Goal: Transaction & Acquisition: Purchase product/service

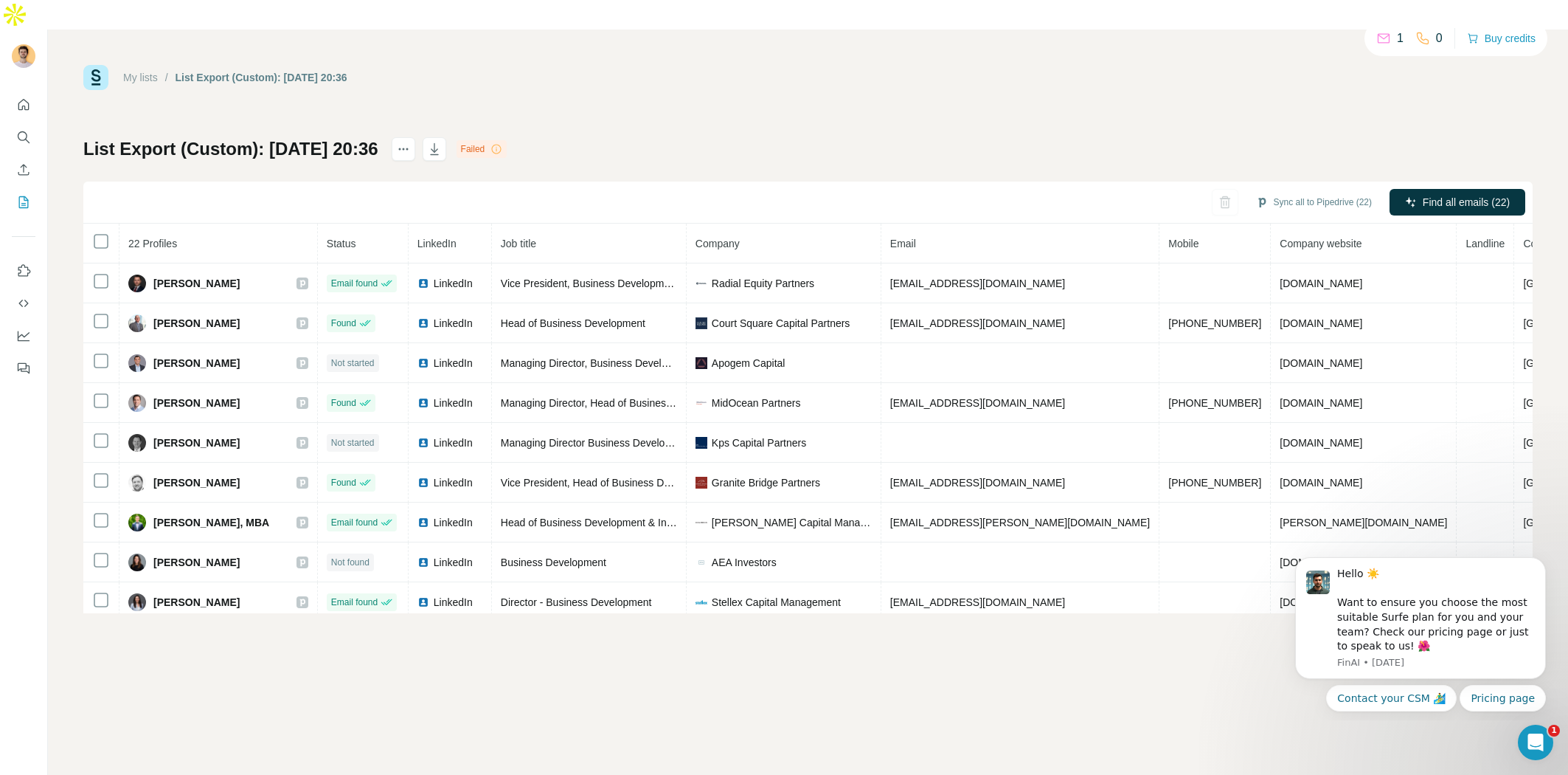
scroll to position [527, 0]
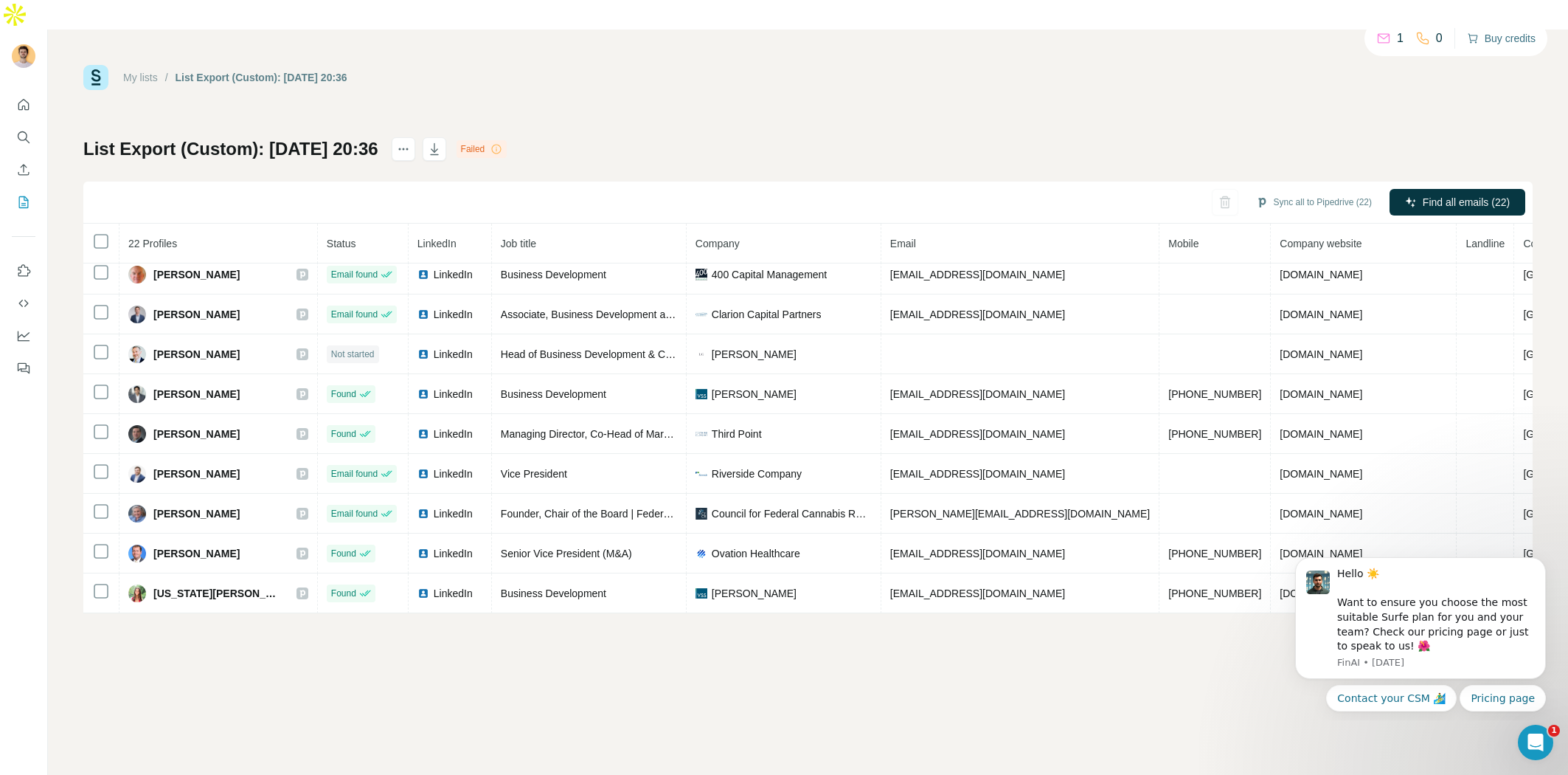
click at [1503, 47] on button "Buy credits" at bounding box center [1502, 38] width 69 height 21
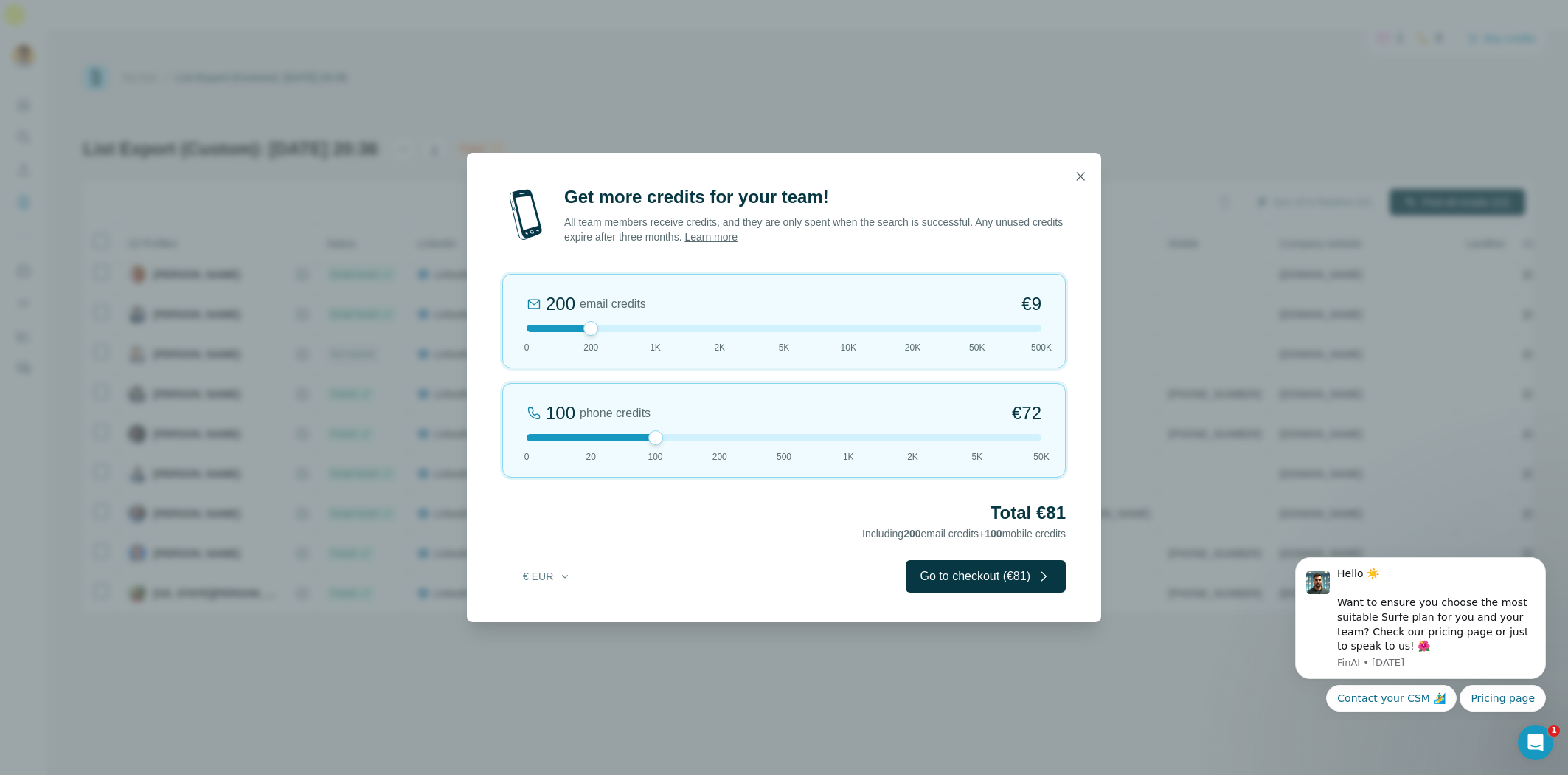
drag, startPoint x: 589, startPoint y: 440, endPoint x: 678, endPoint y: 448, distance: 89.4
click at [678, 448] on div "100 phone credits €[PHONE_NUMBER] 1K 2K 5K 50K" at bounding box center [784, 430] width 564 height 94
click at [717, 445] on div "100 phone credits €[PHONE_NUMBER] 1K 2K 5K 50K" at bounding box center [784, 430] width 564 height 94
drag, startPoint x: 718, startPoint y: 438, endPoint x: 689, endPoint y: 431, distance: 29.8
click at [689, 431] on div "200 phone credits 5% Discount €137 0 20 100 200 500 1K 2K 5K 50K" at bounding box center [784, 430] width 564 height 94
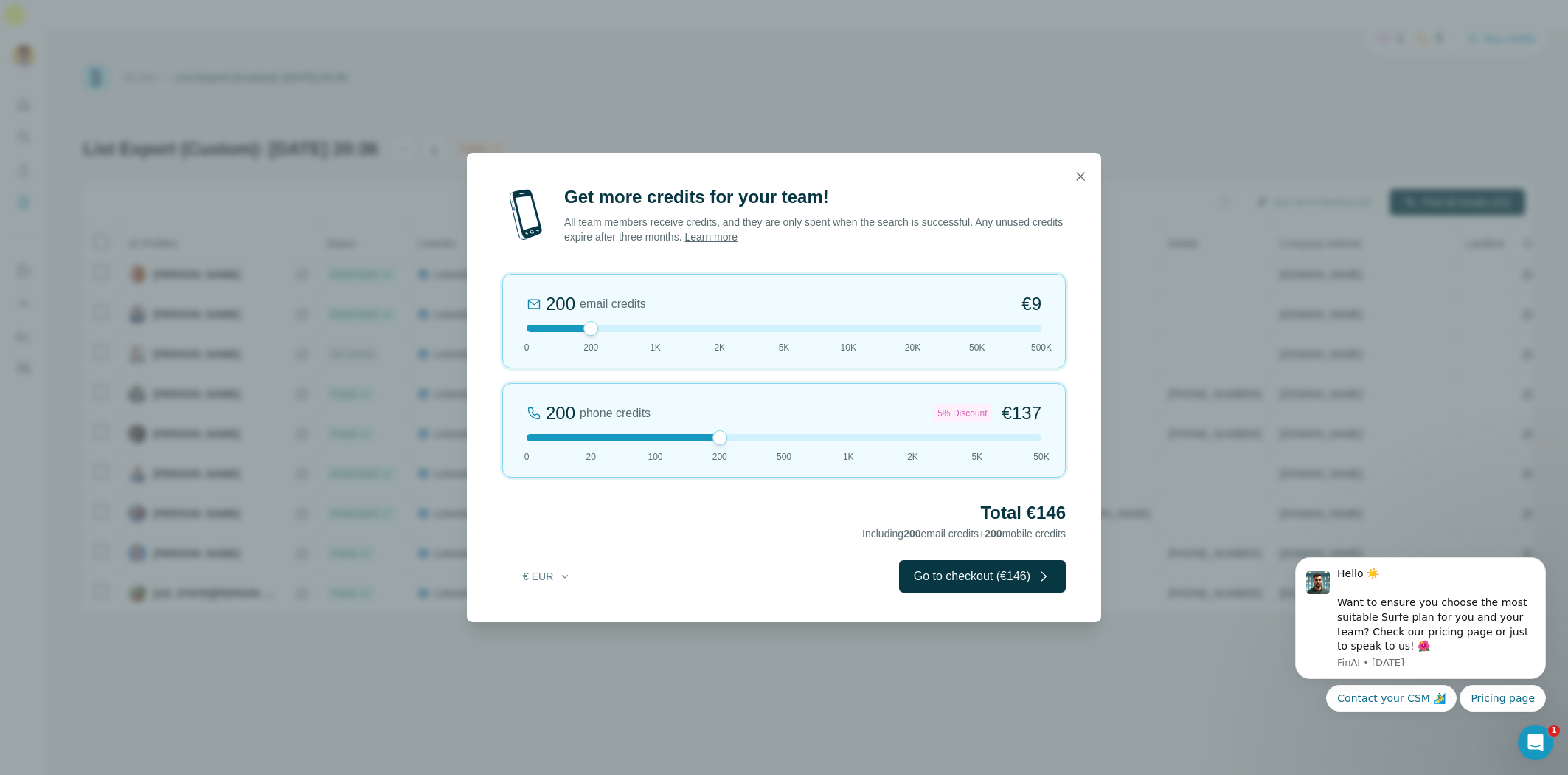
click at [654, 437] on div at bounding box center [784, 437] width 515 height 7
click at [720, 435] on div at bounding box center [784, 437] width 515 height 7
click at [648, 439] on div at bounding box center [784, 437] width 515 height 7
click at [715, 550] on div "Get more credits for your team! All team members receive credits, and they are …" at bounding box center [784, 403] width 634 height 437
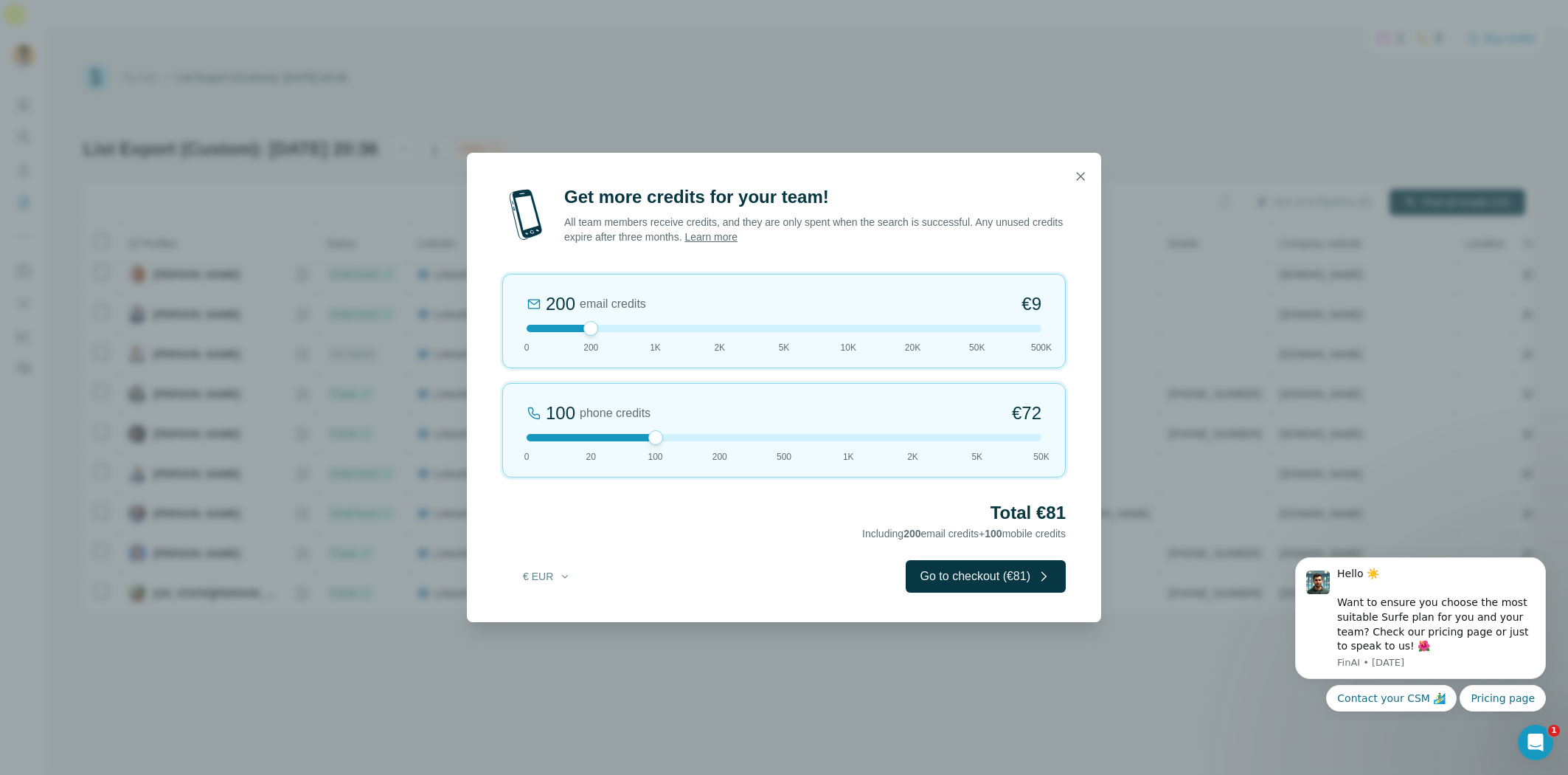
click at [715, 552] on div "Get more credits for your team! All team members receive credits, and they are …" at bounding box center [784, 403] width 634 height 437
click at [561, 575] on icon "button" at bounding box center [565, 576] width 12 height 12
click at [563, 609] on div "$ USD" at bounding box center [577, 610] width 124 height 14
click at [603, 440] on div at bounding box center [784, 437] width 515 height 7
click at [621, 439] on div at bounding box center [784, 437] width 515 height 7
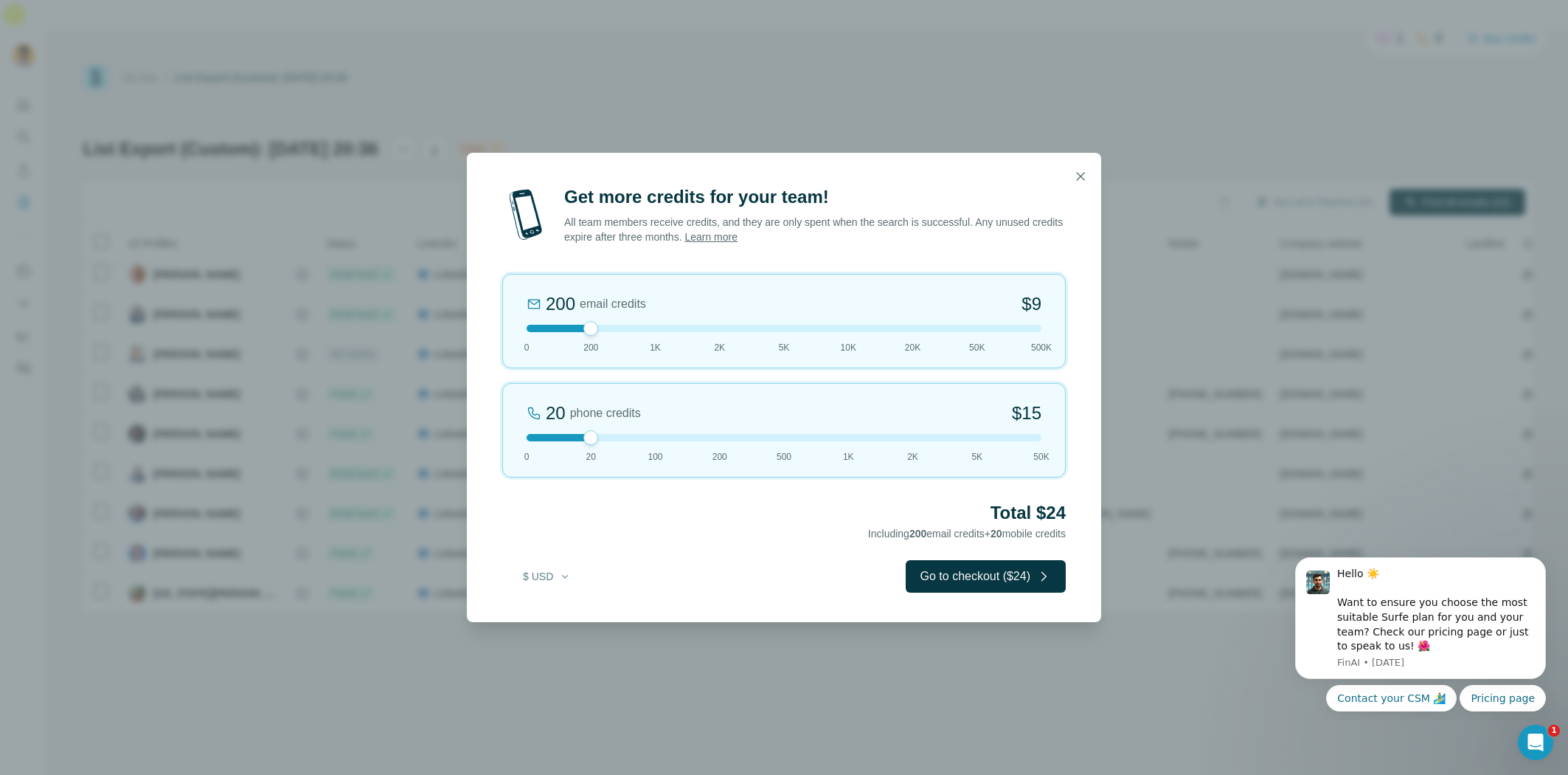
click at [653, 437] on div at bounding box center [784, 437] width 515 height 7
click at [593, 440] on div at bounding box center [784, 437] width 515 height 7
click at [661, 434] on div at bounding box center [784, 437] width 515 height 7
click at [713, 439] on div at bounding box center [784, 437] width 515 height 7
click at [648, 434] on div at bounding box center [784, 437] width 515 height 7
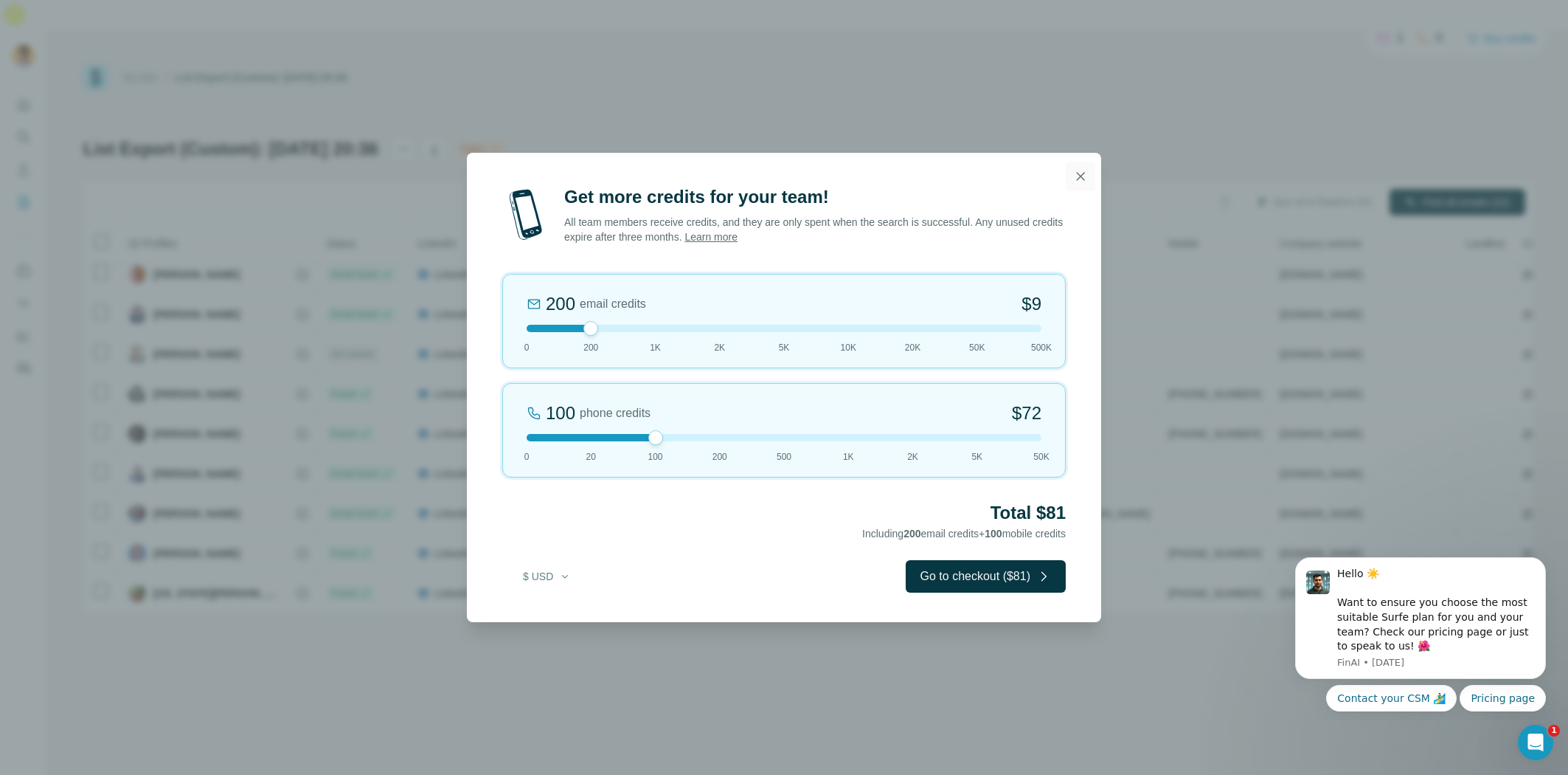
click at [1082, 174] on icon "button" at bounding box center [1081, 176] width 8 height 8
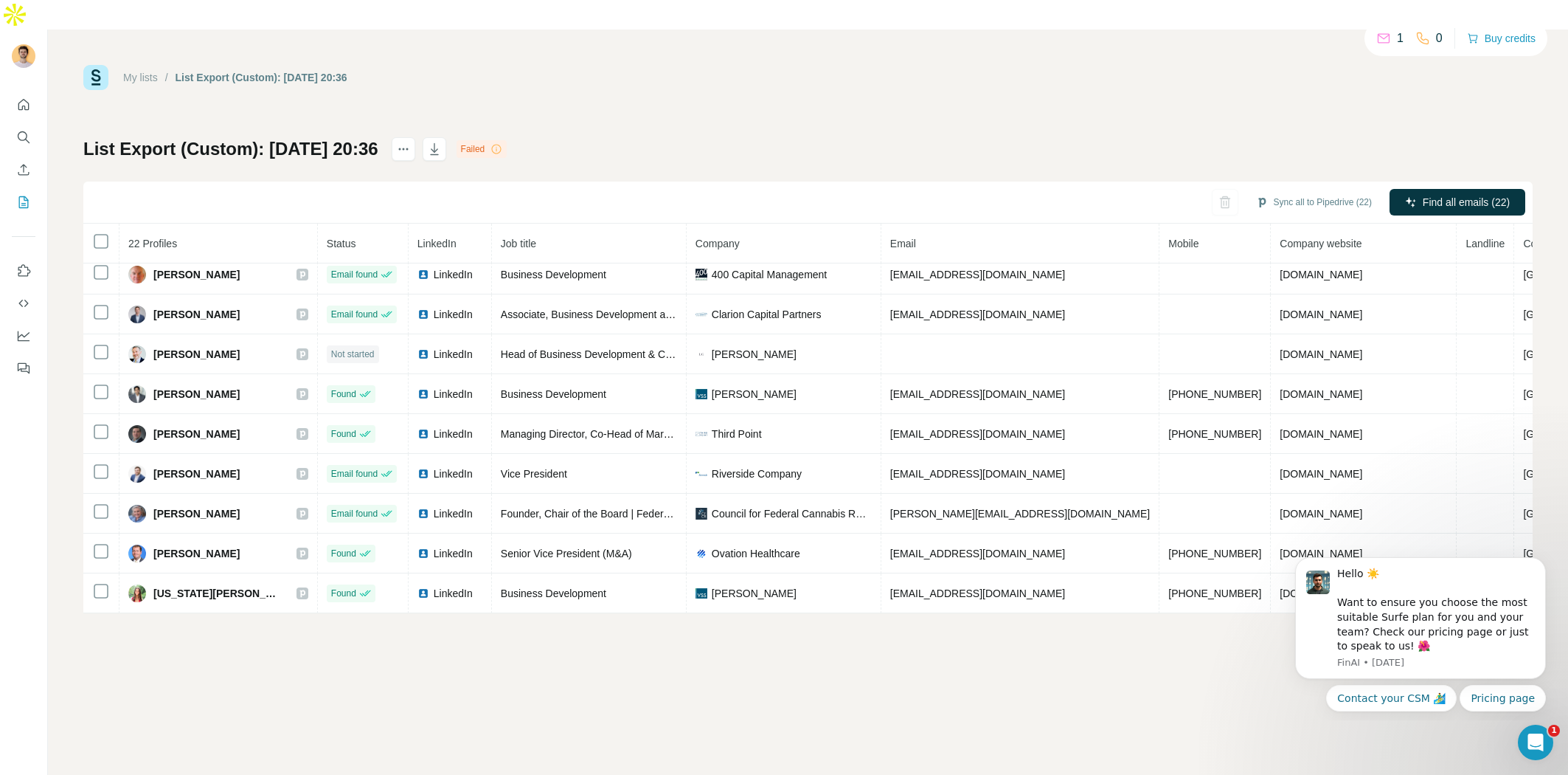
click at [785, 137] on div "List Export (Custom): [DATE] 20:36 Failed Sync all to Pipedrive (22) Find all e…" at bounding box center [808, 376] width 1450 height 476
click at [1380, 43] on icon at bounding box center [1383, 38] width 12 height 10
drag, startPoint x: 1435, startPoint y: 42, endPoint x: 1386, endPoint y: 42, distance: 49.0
click at [1386, 42] on div "1 0" at bounding box center [1409, 38] width 66 height 21
click at [1384, 42] on icon at bounding box center [1383, 38] width 12 height 10
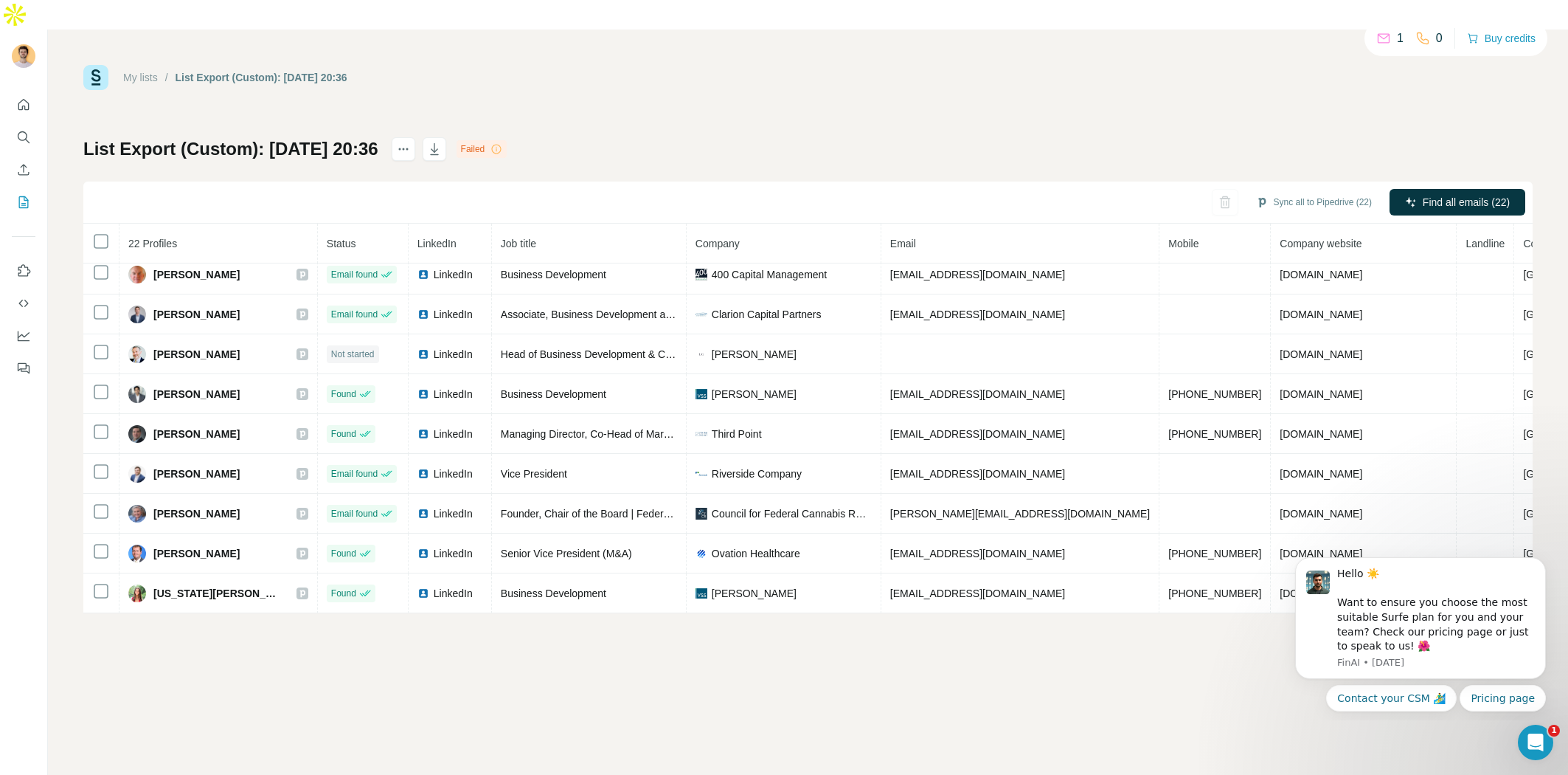
click at [1398, 69] on div "My lists / List Export (Custom): [DATE] 20:36 1 0 Buy credits List Export (Cust…" at bounding box center [808, 339] width 1450 height 548
drag, startPoint x: 1445, startPoint y: 45, endPoint x: 1364, endPoint y: 46, distance: 81.0
click at [1364, 46] on div "1 0 Buy credits" at bounding box center [1455, 38] width 183 height 35
click at [1316, 94] on div "My lists / List Export (Custom): [DATE] 20:36 1 0 Buy credits List Export (Cust…" at bounding box center [808, 339] width 1450 height 548
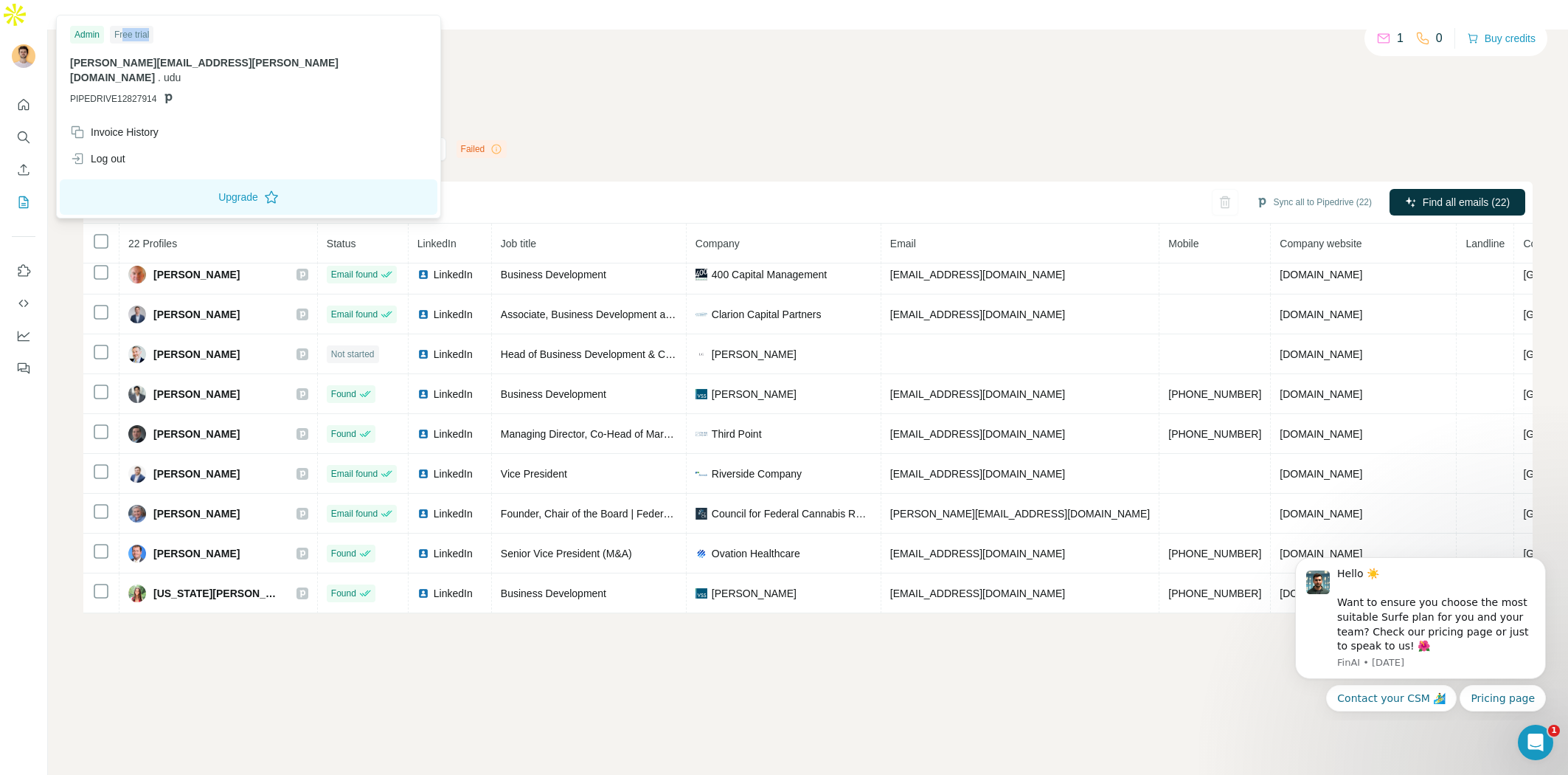
drag, startPoint x: 155, startPoint y: 34, endPoint x: 125, endPoint y: 36, distance: 30.1
click at [125, 37] on div "Free trial" at bounding box center [132, 34] width 43 height 18
click at [124, 34] on div "Free trial" at bounding box center [132, 34] width 43 height 18
drag, startPoint x: 117, startPoint y: 35, endPoint x: 152, endPoint y: 36, distance: 35.0
click at [151, 36] on div "Free trial" at bounding box center [132, 34] width 43 height 18
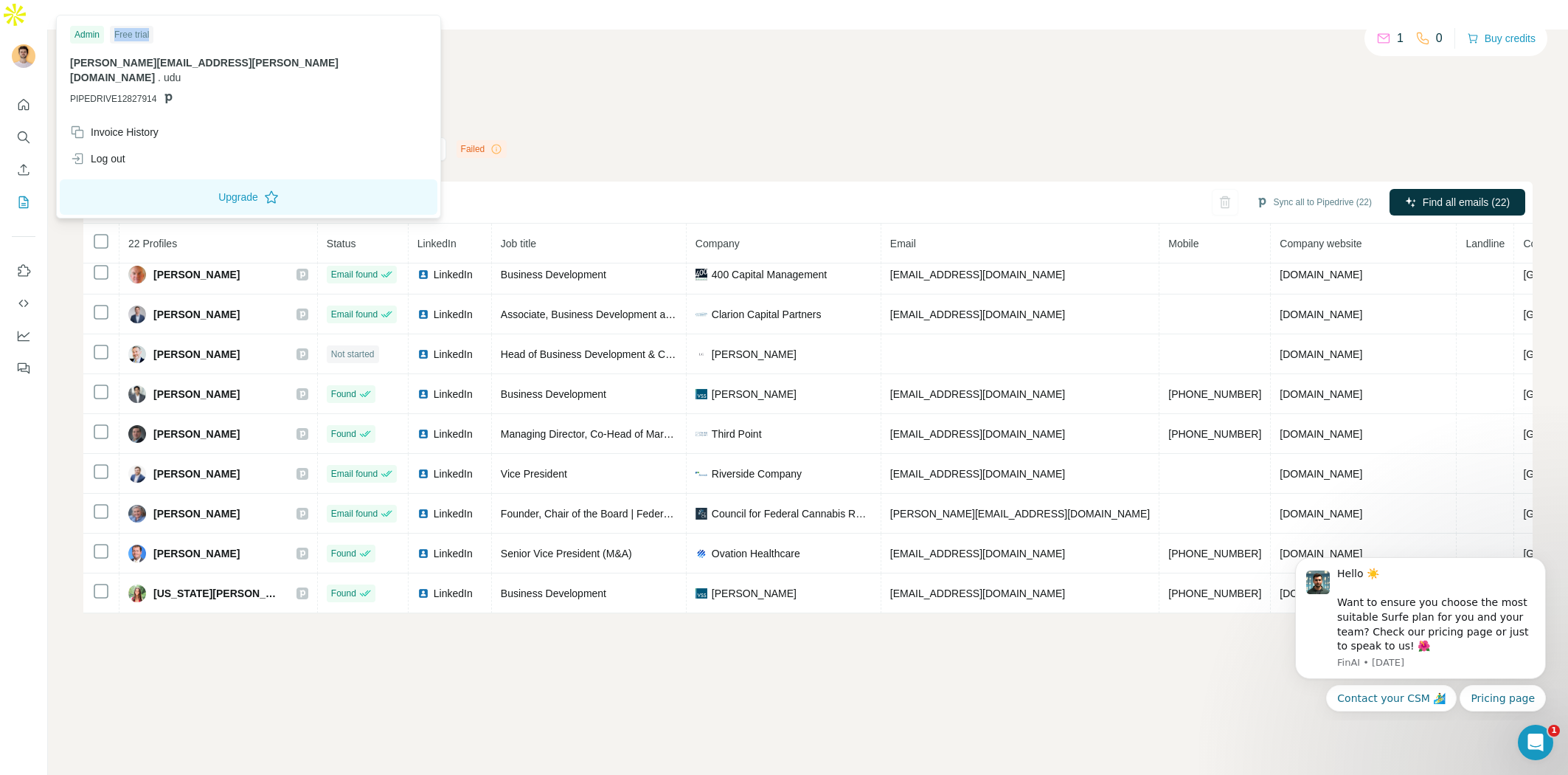
click at [180, 44] on div "Admin Free trial [PERSON_NAME][EMAIL_ADDRESS][PERSON_NAME][DOMAIN_NAME] . udu P…" at bounding box center [248, 69] width 378 height 101
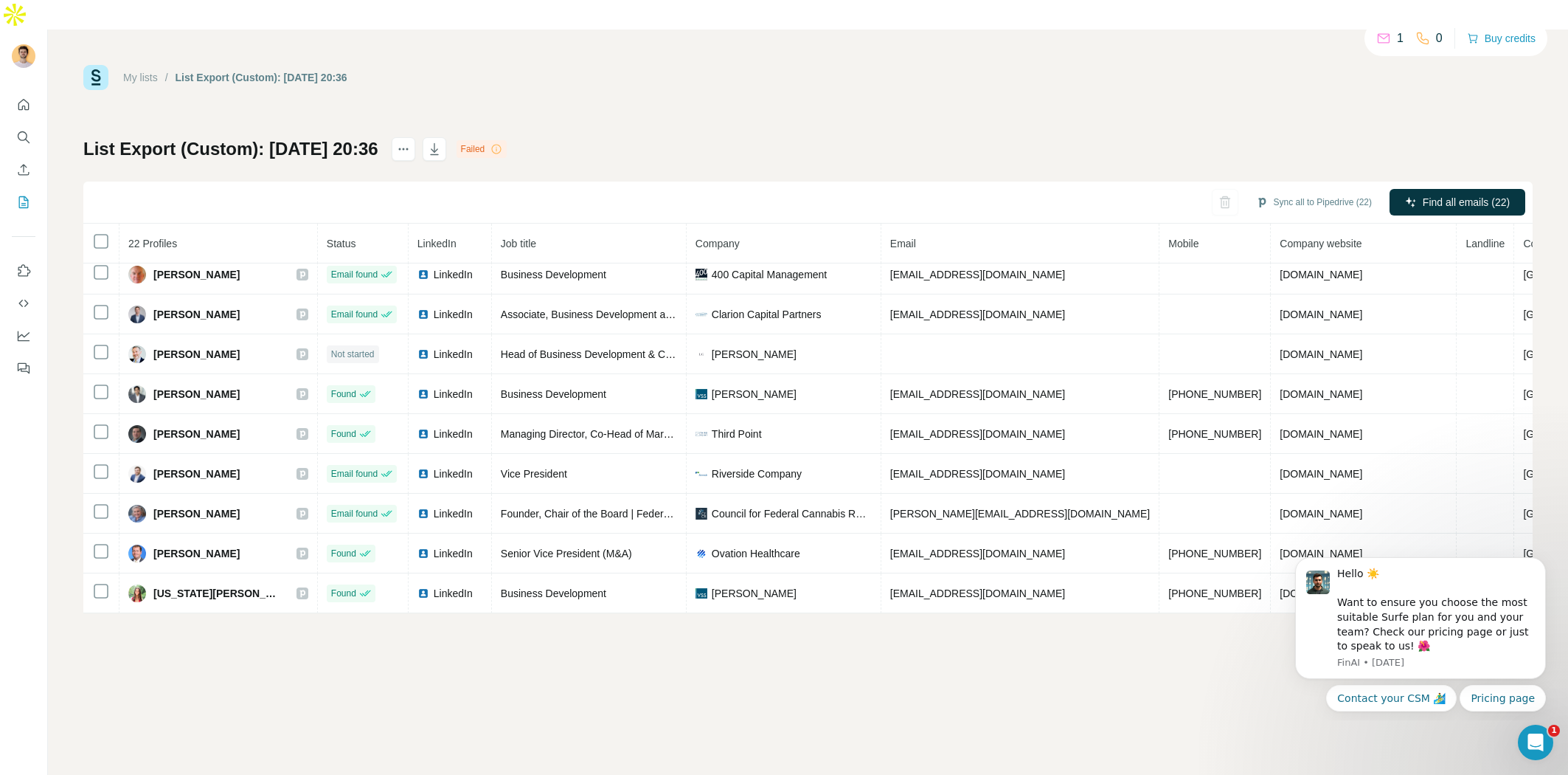
click at [333, 71] on div "My lists / List Export (Custom): [DATE] 20:36 1 0 Buy credits List Export (Cust…" at bounding box center [808, 339] width 1450 height 548
click at [497, 30] on div "My lists / List Export (Custom): [DATE] 20:36 1 0 Buy credits List Export (Cust…" at bounding box center [808, 417] width 1520 height 775
click at [339, 70] on div "List Export (Custom): [DATE] 20:36" at bounding box center [261, 78] width 172 height 14
click at [216, 97] on div "My lists / List Export (Custom): [DATE] 20:36 1 0 Buy credits List Export (Cust…" at bounding box center [808, 339] width 1450 height 548
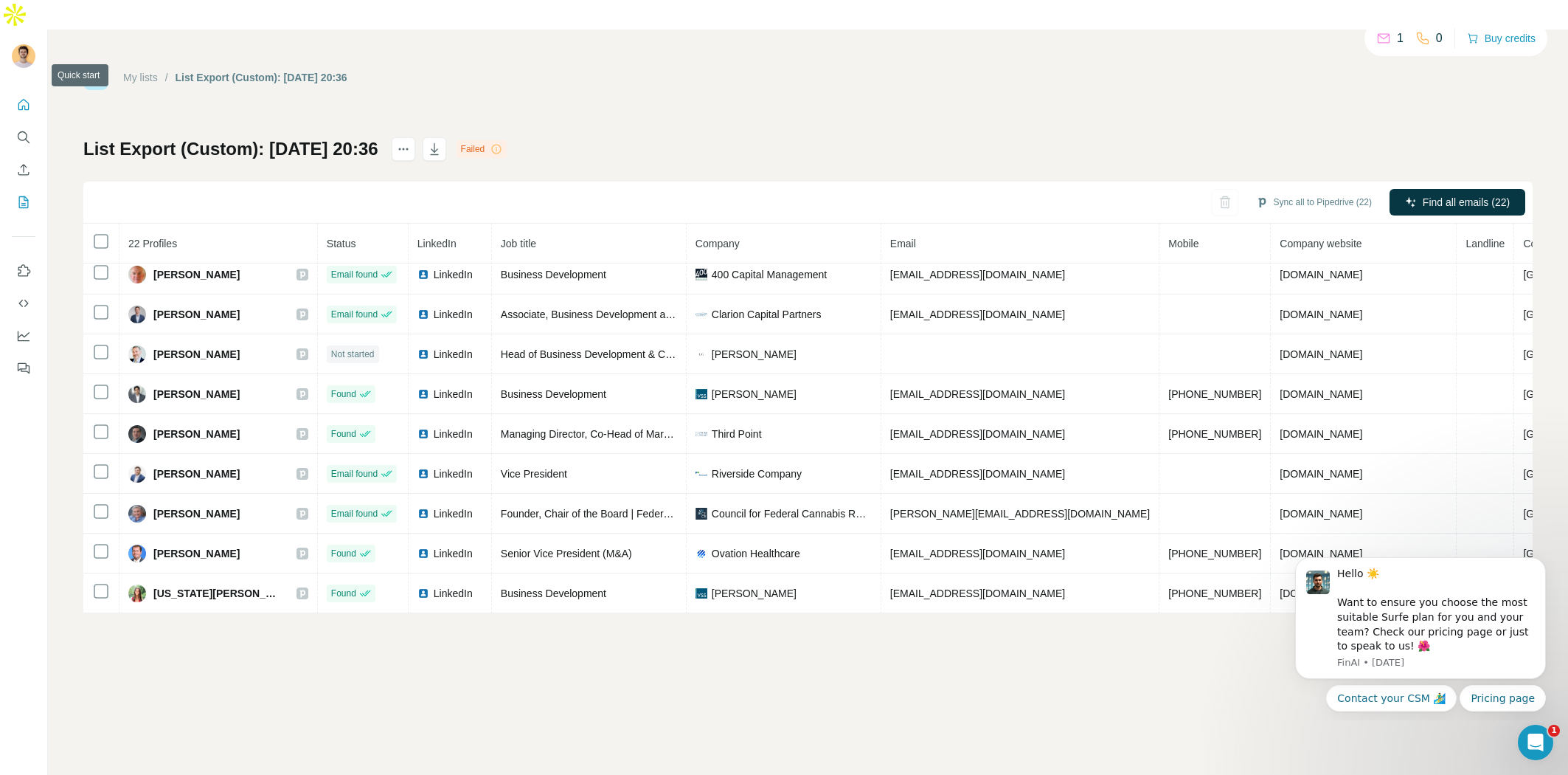
click at [29, 97] on icon "Quick start" at bounding box center [23, 105] width 14 height 14
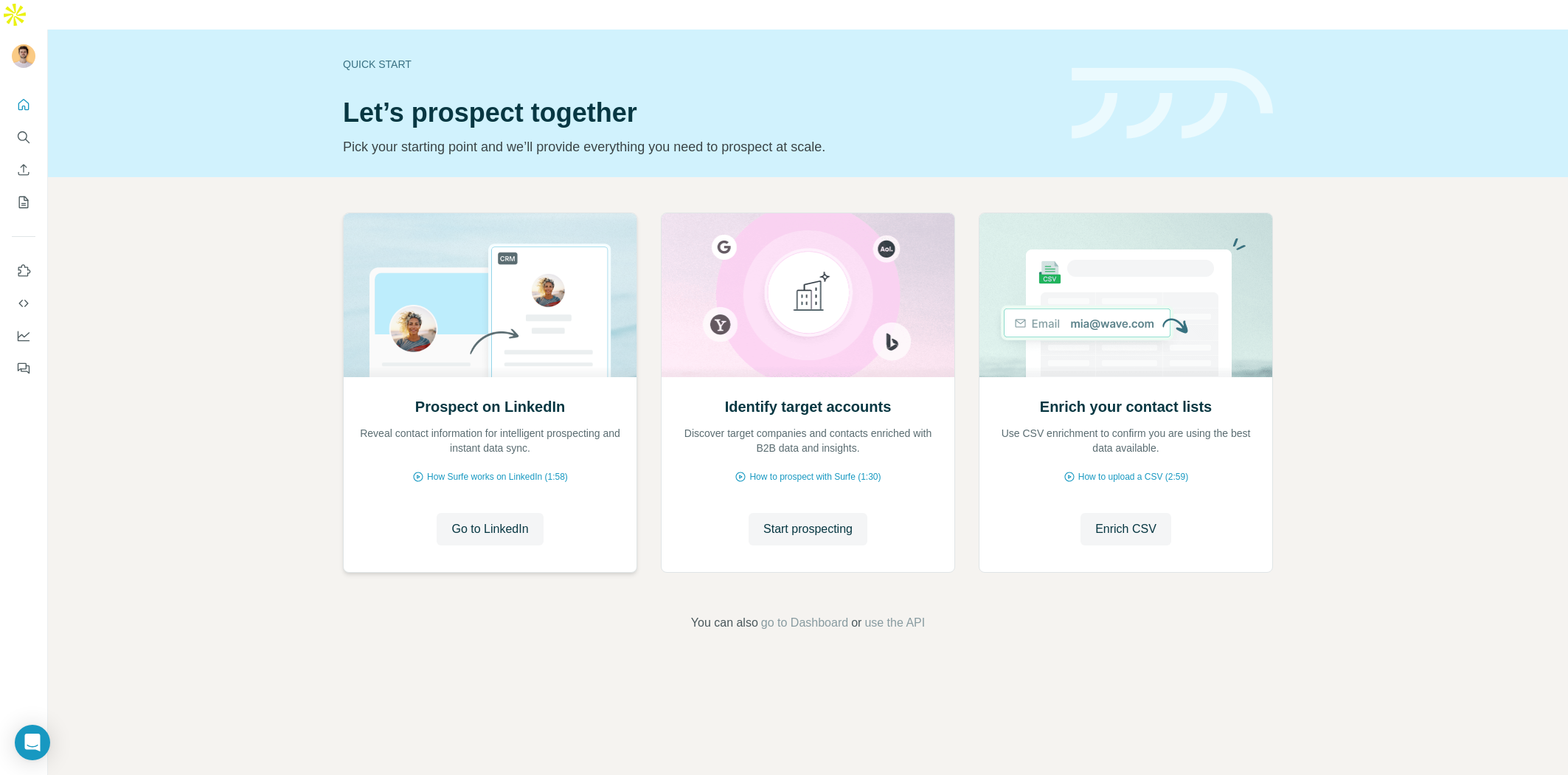
click at [399, 305] on img at bounding box center [490, 295] width 294 height 164
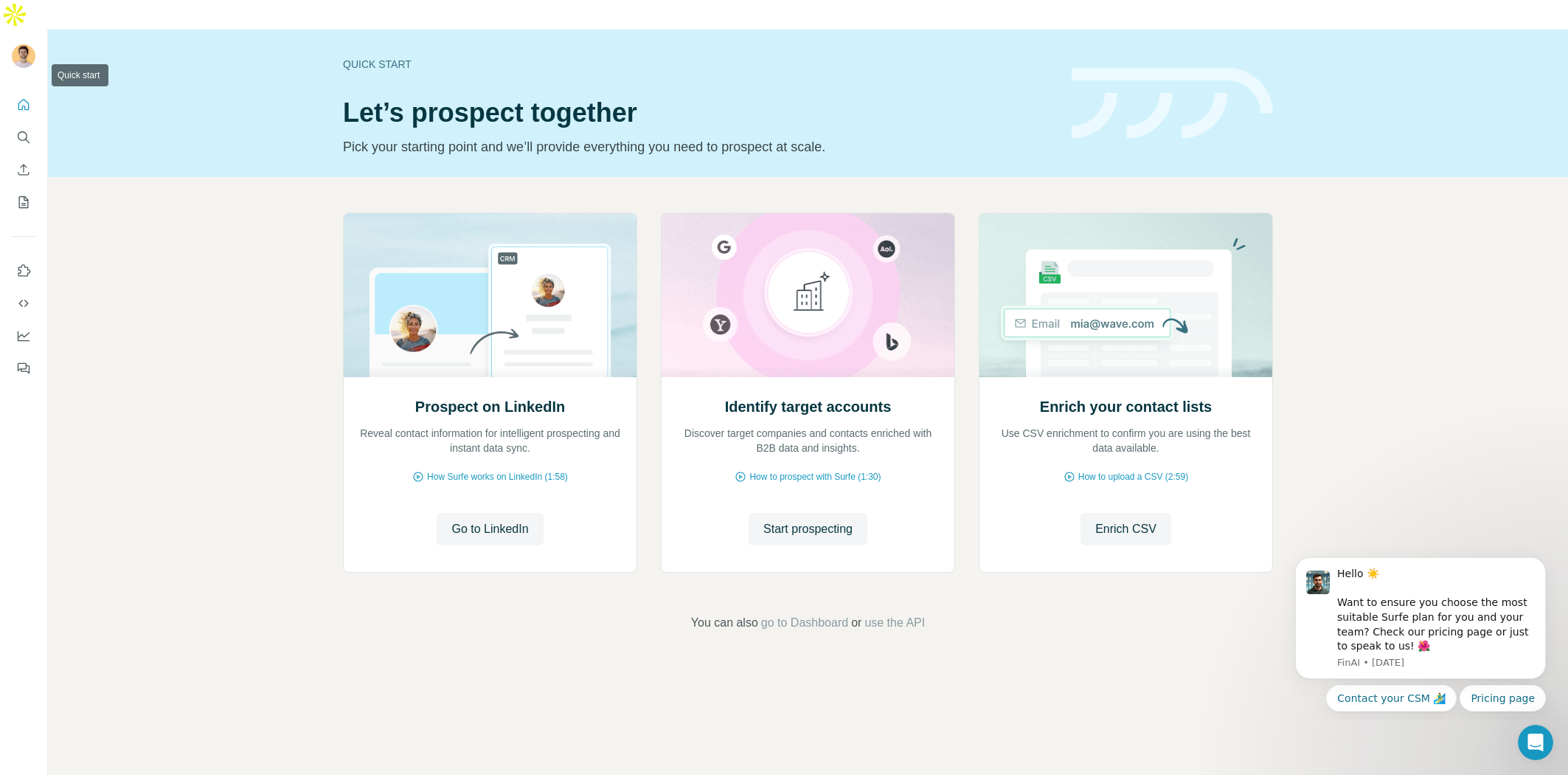
click at [25, 97] on icon "Quick start" at bounding box center [23, 105] width 14 height 14
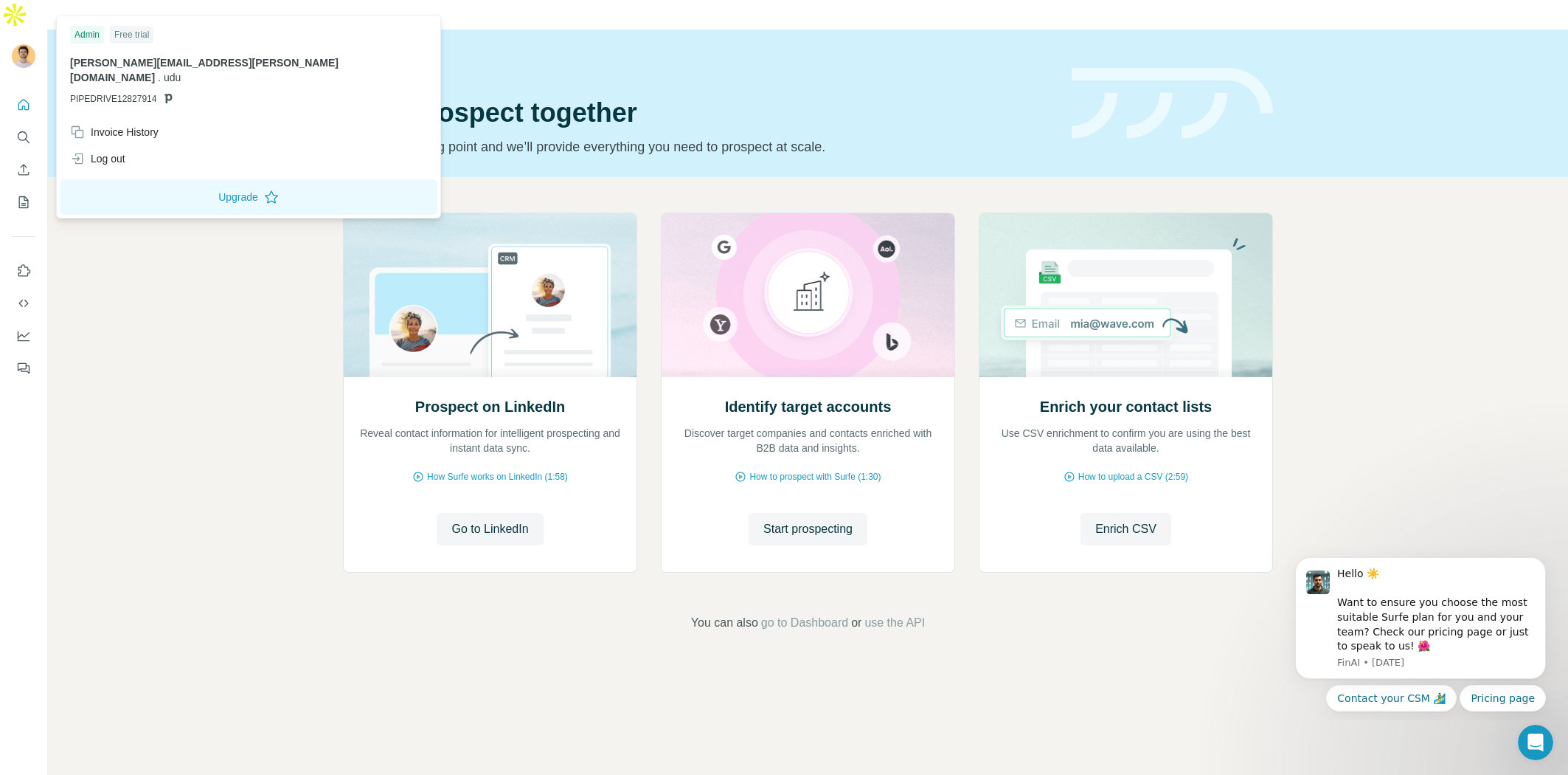
click at [29, 44] on img at bounding box center [24, 56] width 24 height 24
click at [157, 181] on button "Upgrade" at bounding box center [248, 197] width 378 height 35
